Goal: Check status: Check status

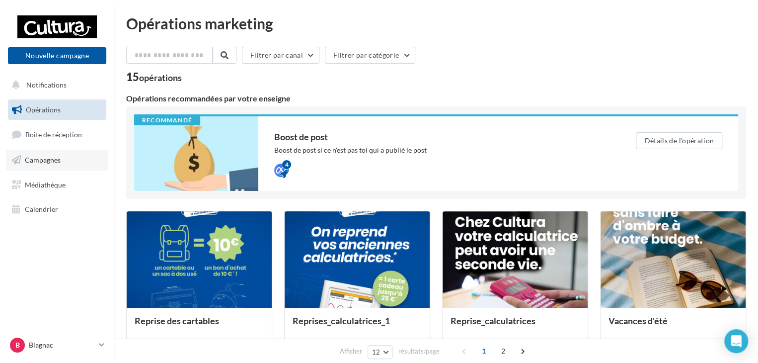
click at [58, 162] on span "Campagnes" at bounding box center [43, 160] width 36 height 8
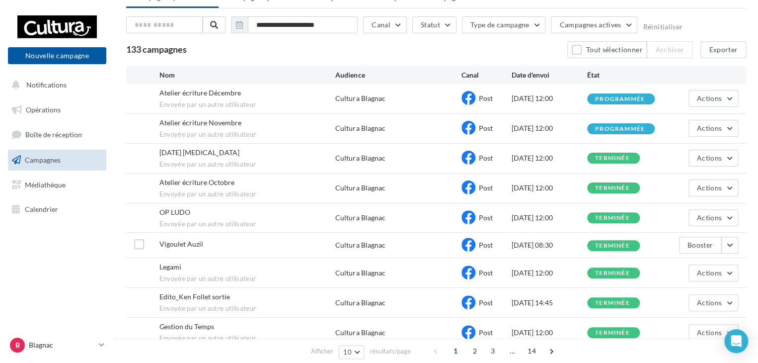
scroll to position [124, 0]
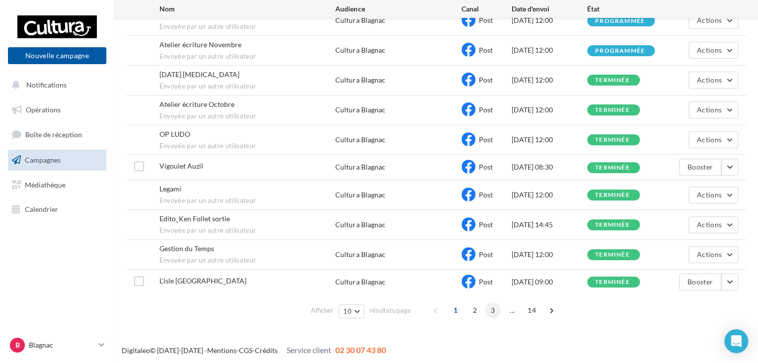
click at [490, 306] on span "3" at bounding box center [493, 310] width 16 height 16
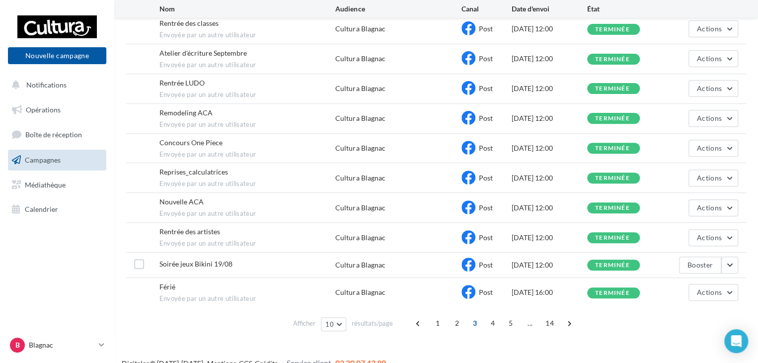
click at [455, 321] on span "2" at bounding box center [457, 323] width 16 height 16
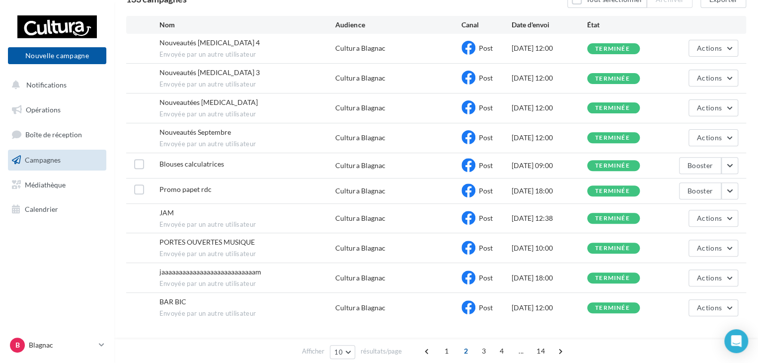
scroll to position [25, 0]
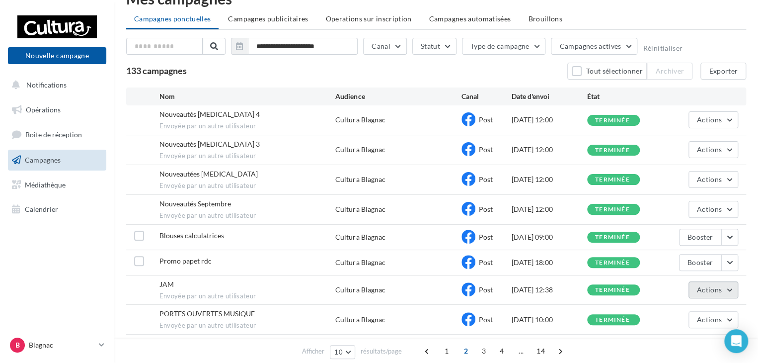
click at [726, 285] on button "Actions" at bounding box center [714, 289] width 50 height 17
click at [686, 309] on button "Voir les résultats" at bounding box center [688, 313] width 99 height 26
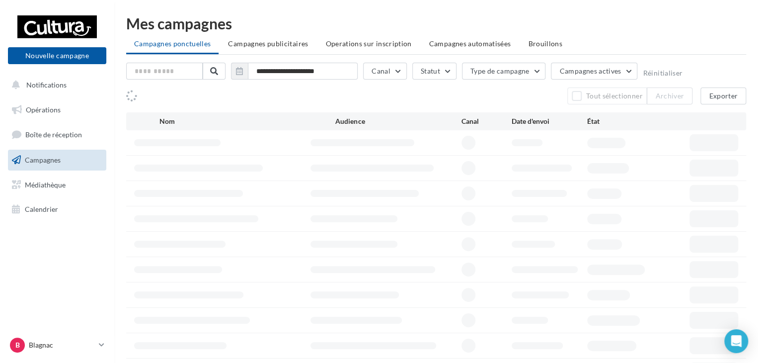
scroll to position [25, 0]
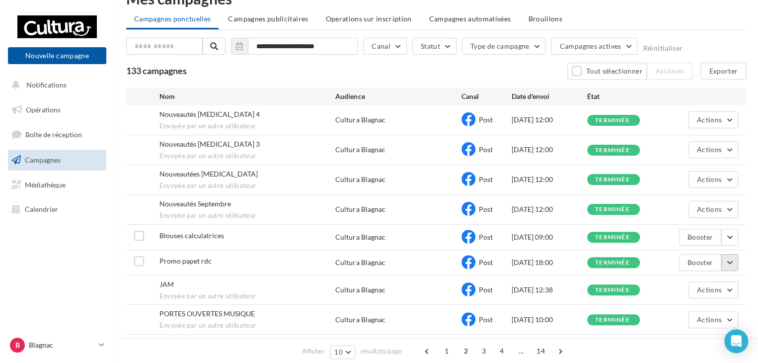
click at [725, 263] on button "button" at bounding box center [730, 262] width 17 height 17
click at [671, 131] on button "Voir les résultats" at bounding box center [688, 136] width 99 height 26
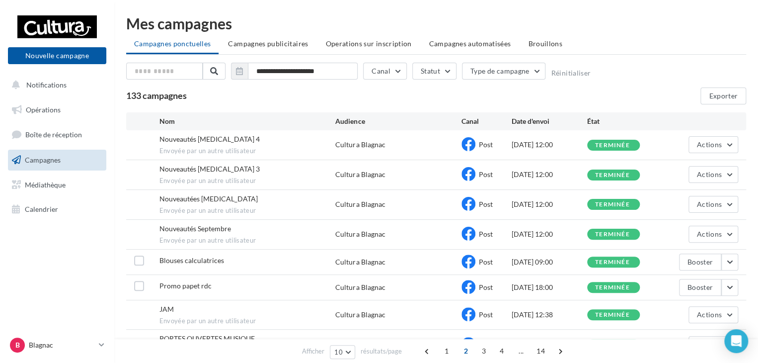
scroll to position [25, 0]
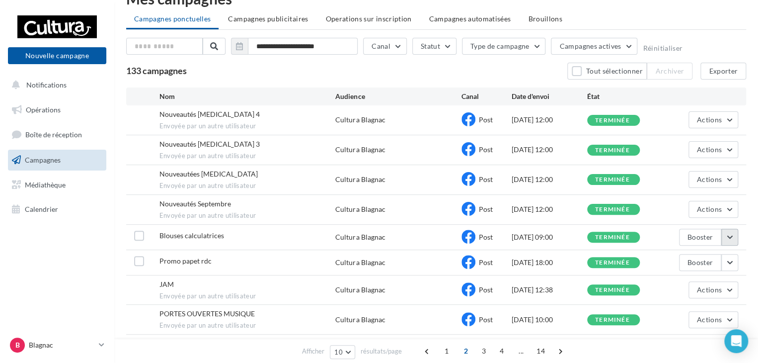
click at [726, 236] on button "button" at bounding box center [730, 237] width 17 height 17
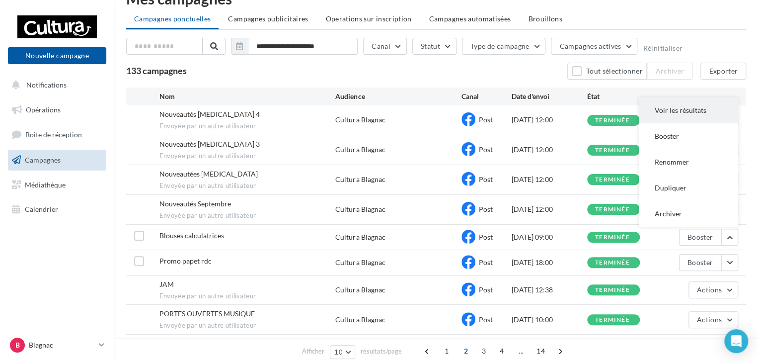
click at [669, 106] on button "Voir les résultats" at bounding box center [688, 110] width 99 height 26
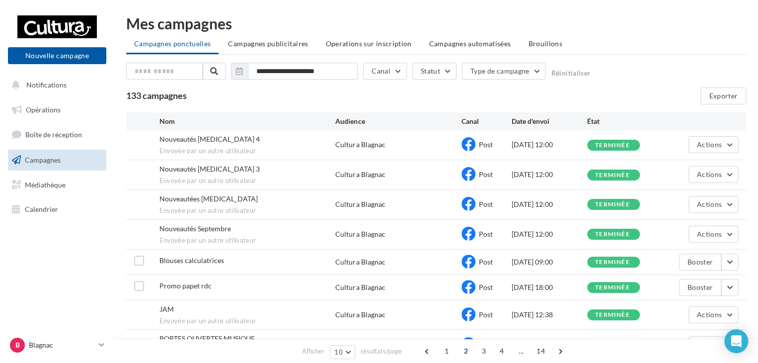
scroll to position [25, 0]
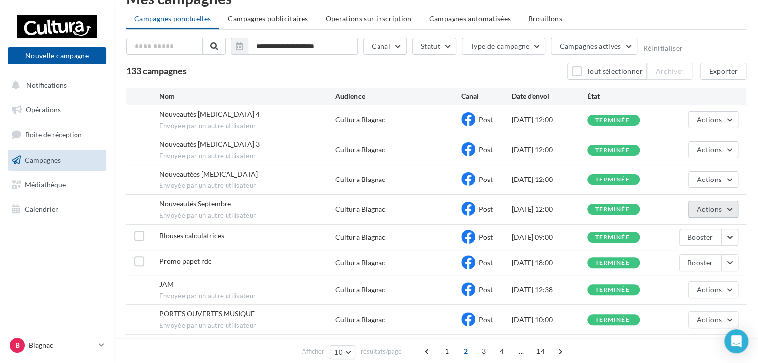
click at [731, 209] on button "Actions" at bounding box center [714, 209] width 50 height 17
click at [695, 231] on button "Voir les résultats" at bounding box center [688, 233] width 99 height 26
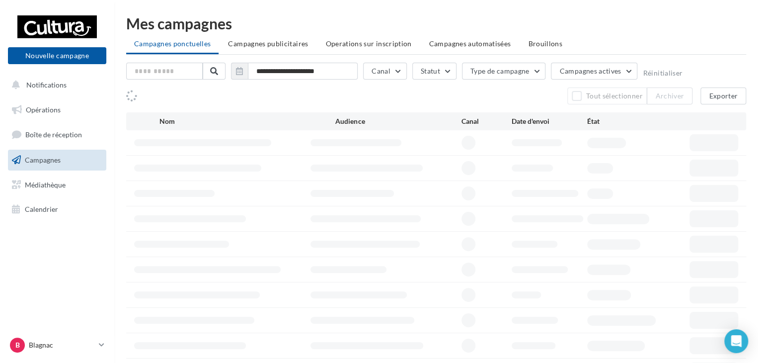
scroll to position [25, 0]
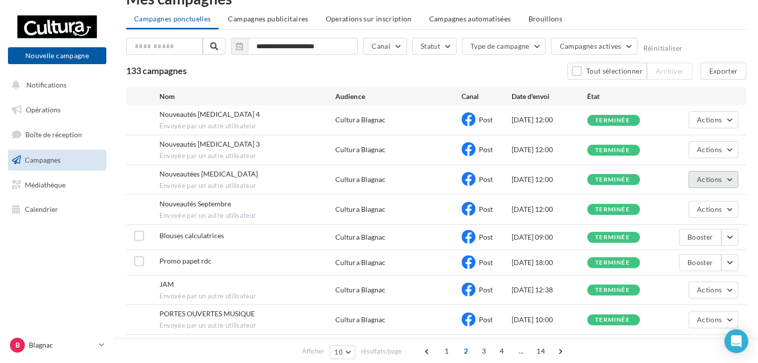
click at [719, 176] on span "Actions" at bounding box center [709, 179] width 25 height 8
drag, startPoint x: 704, startPoint y: 203, endPoint x: 699, endPoint y: 198, distance: 6.3
click at [704, 200] on button "Voir les résultats" at bounding box center [688, 203] width 99 height 26
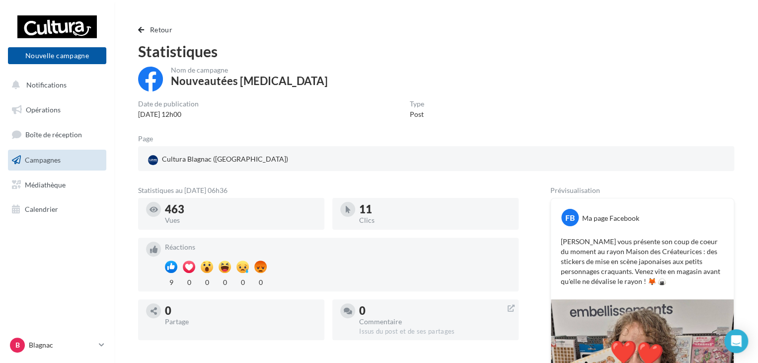
scroll to position [25, 0]
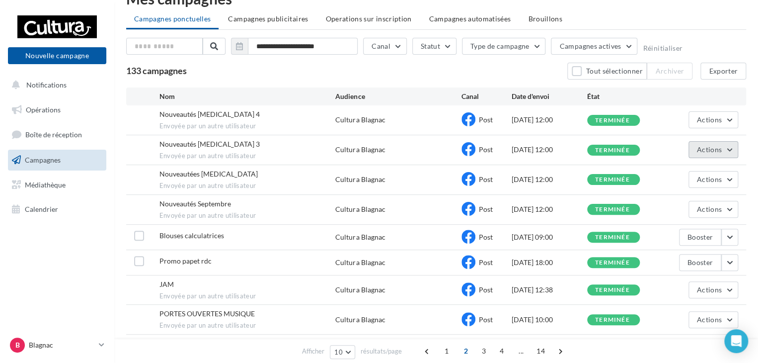
click at [714, 145] on span "Actions" at bounding box center [709, 149] width 25 height 8
click at [682, 172] on button "Voir les résultats" at bounding box center [688, 173] width 99 height 26
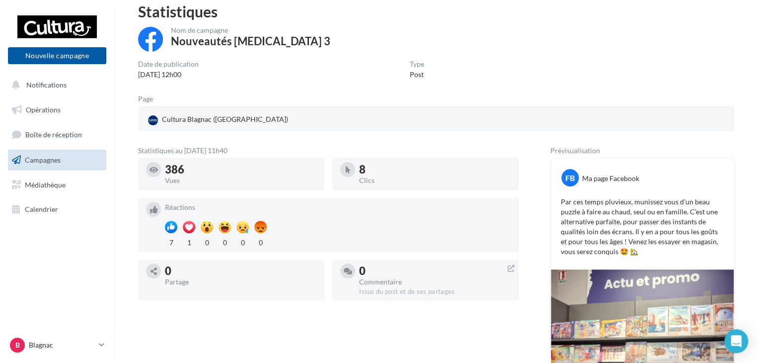
scroll to position [99, 0]
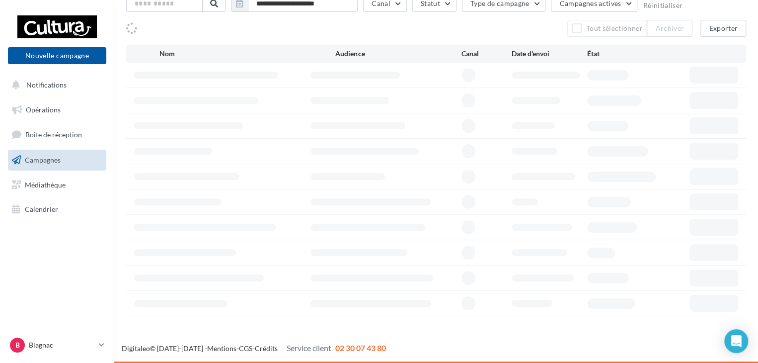
scroll to position [25, 0]
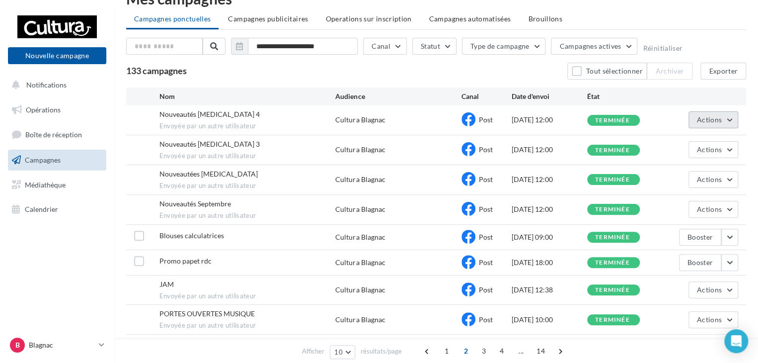
click at [735, 119] on button "Actions" at bounding box center [714, 119] width 50 height 17
click at [698, 141] on button "Voir les résultats" at bounding box center [688, 143] width 99 height 26
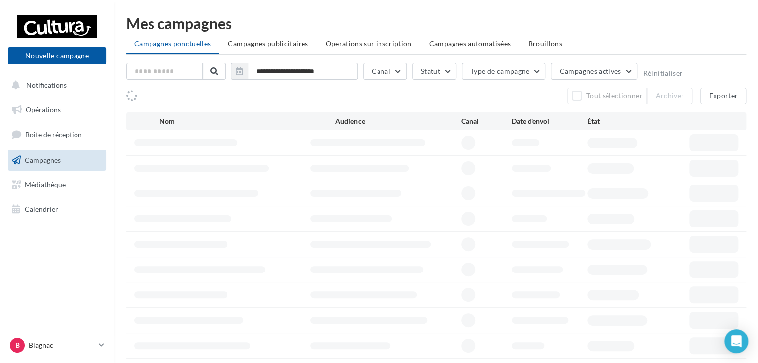
scroll to position [25, 0]
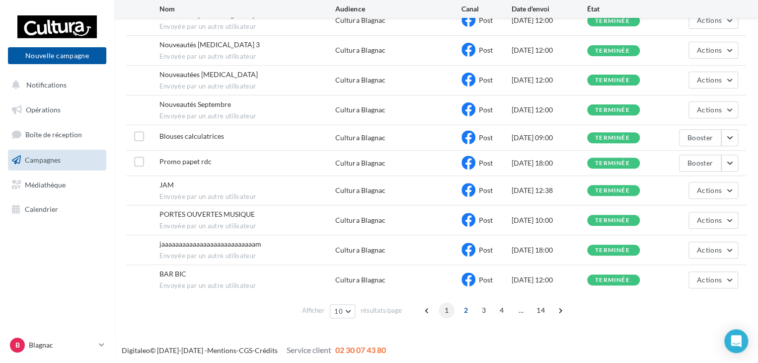
click at [447, 311] on span "1" at bounding box center [447, 310] width 16 height 16
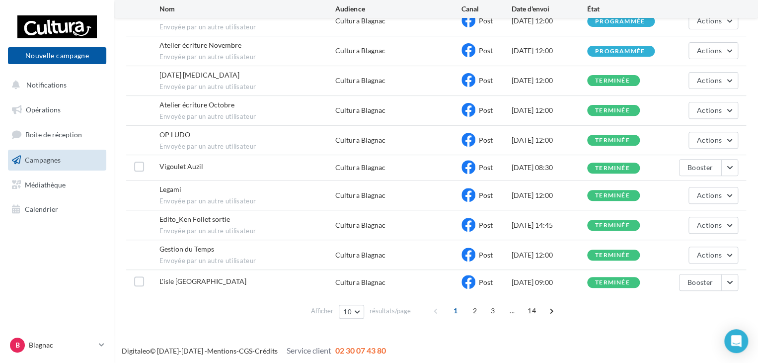
scroll to position [124, 0]
click at [726, 283] on button "button" at bounding box center [730, 281] width 17 height 17
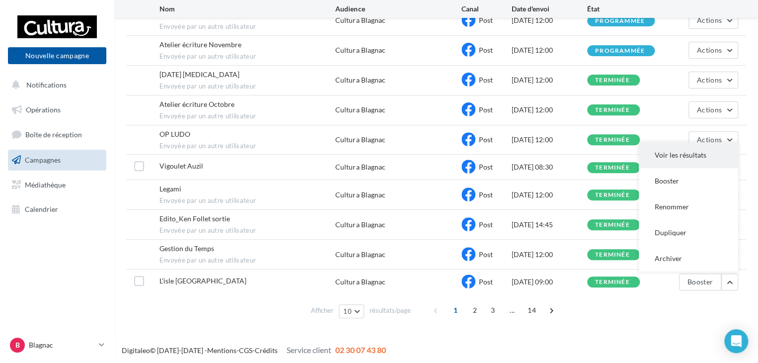
click at [663, 156] on button "Voir les résultats" at bounding box center [688, 155] width 99 height 26
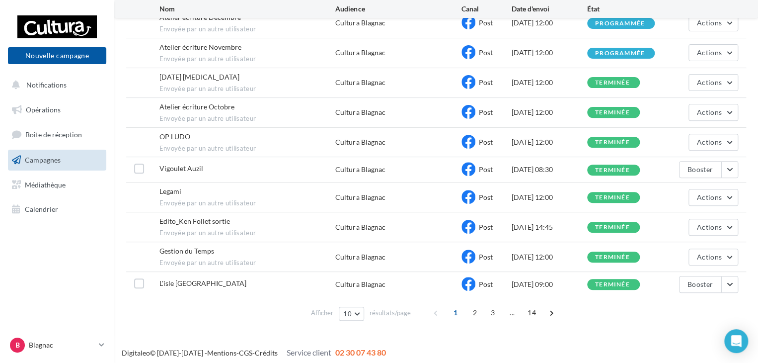
scroll to position [124, 0]
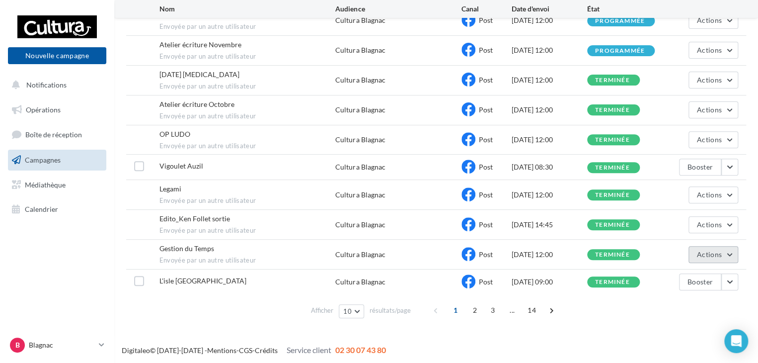
click at [730, 249] on button "Actions" at bounding box center [714, 254] width 50 height 17
click at [688, 271] on button "Voir les résultats" at bounding box center [688, 278] width 99 height 26
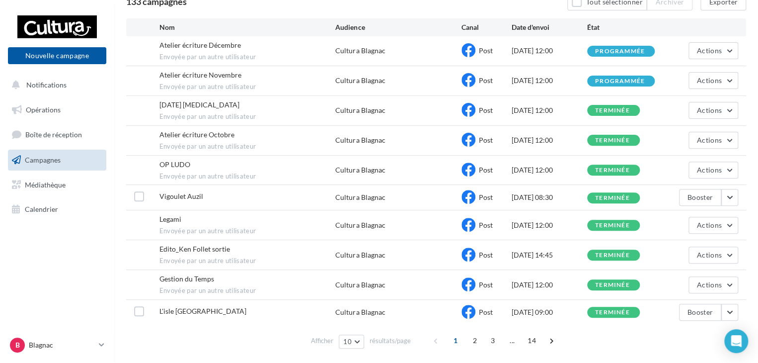
scroll to position [116, 0]
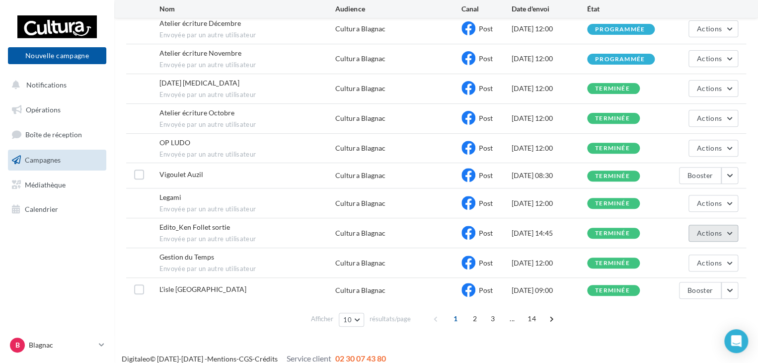
click at [717, 229] on span "Actions" at bounding box center [709, 233] width 25 height 8
click at [684, 248] on button "Voir les résultats" at bounding box center [688, 257] width 99 height 26
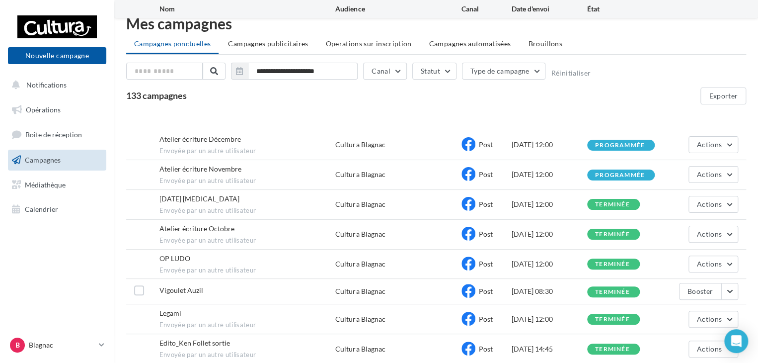
scroll to position [66, 0]
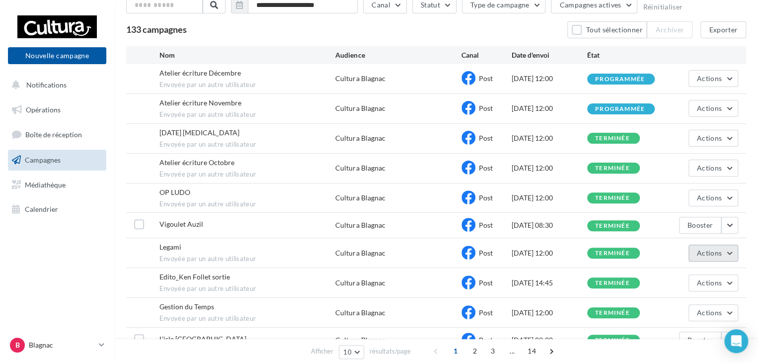
click at [717, 249] on span "Actions" at bounding box center [709, 253] width 25 height 8
click at [682, 275] on button "Voir les résultats" at bounding box center [688, 276] width 99 height 26
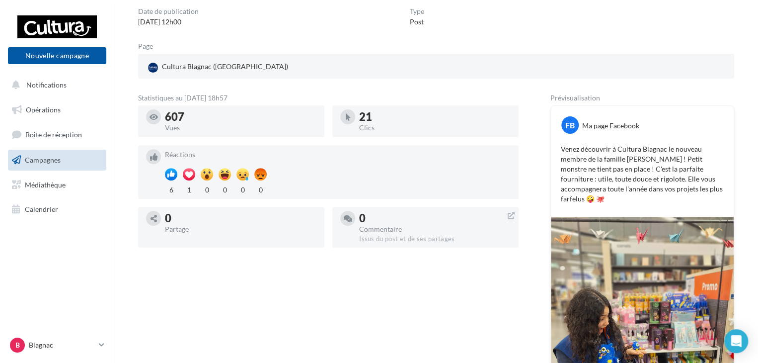
scroll to position [50, 0]
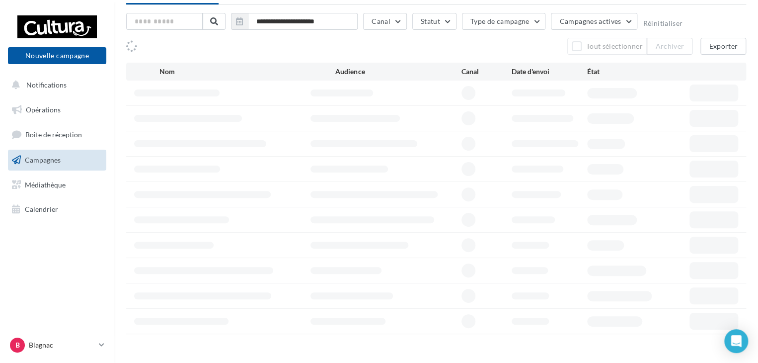
scroll to position [66, 0]
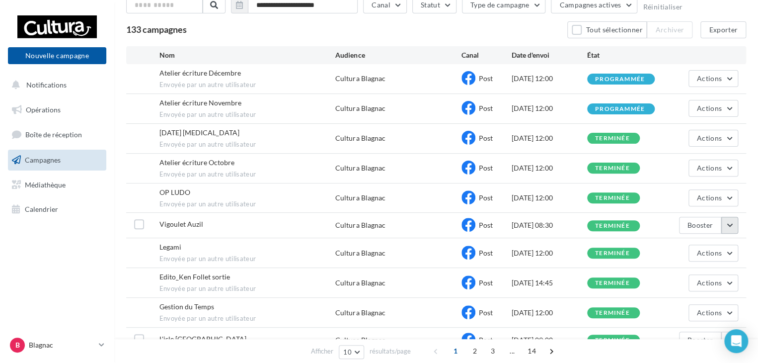
click at [729, 228] on button "button" at bounding box center [730, 225] width 17 height 17
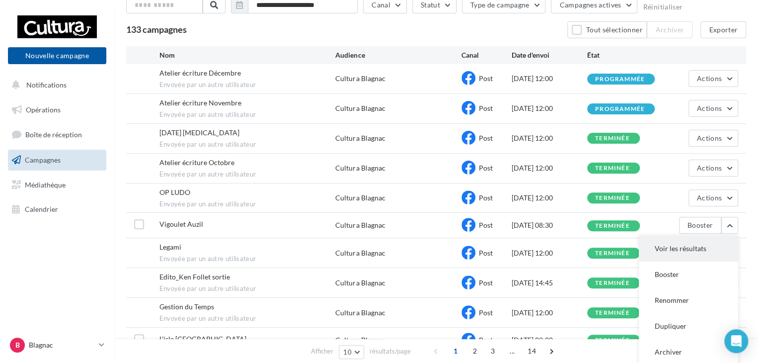
click at [685, 248] on button "Voir les résultats" at bounding box center [688, 249] width 99 height 26
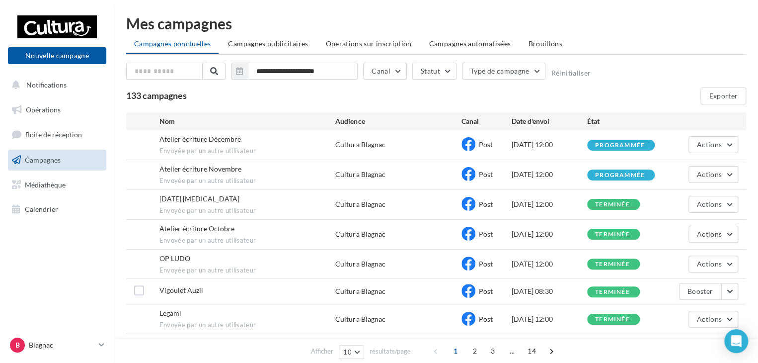
scroll to position [66, 0]
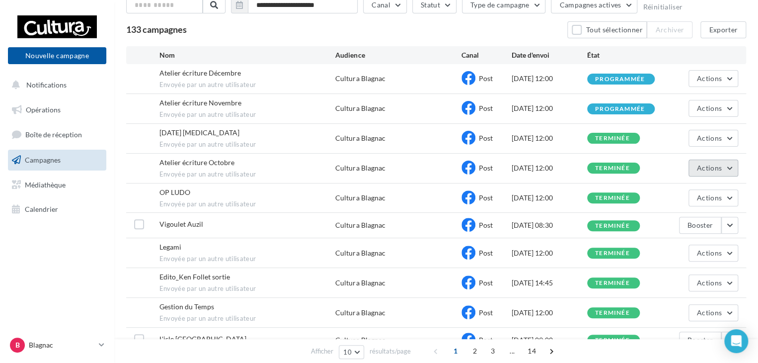
click at [731, 168] on button "Actions" at bounding box center [714, 168] width 50 height 17
click at [688, 184] on button "Voir les résultats" at bounding box center [688, 191] width 99 height 26
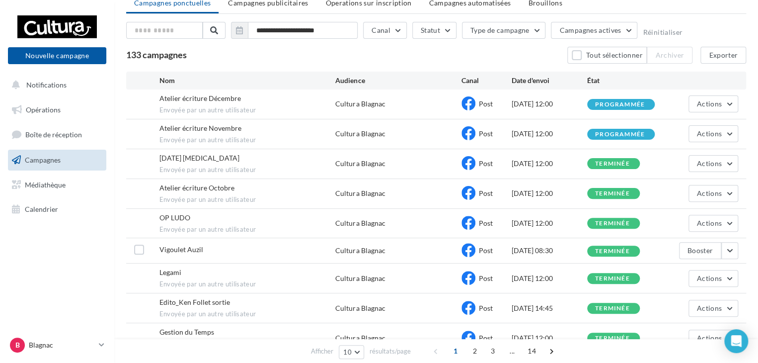
scroll to position [16, 0]
